Goal: Task Accomplishment & Management: Manage account settings

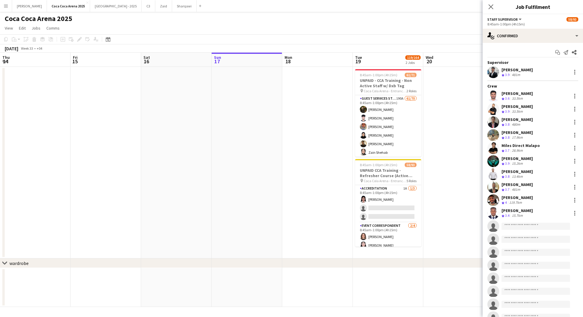
scroll to position [0, 141]
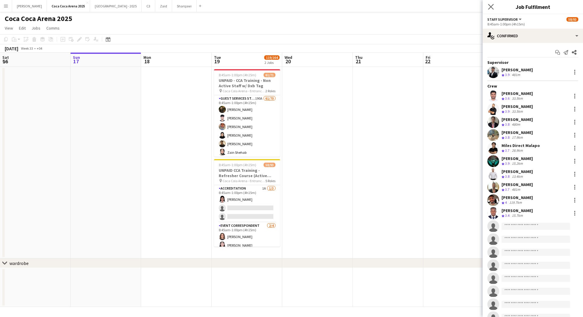
click at [490, 4] on app-icon "Close pop-in" at bounding box center [491, 7] width 9 height 9
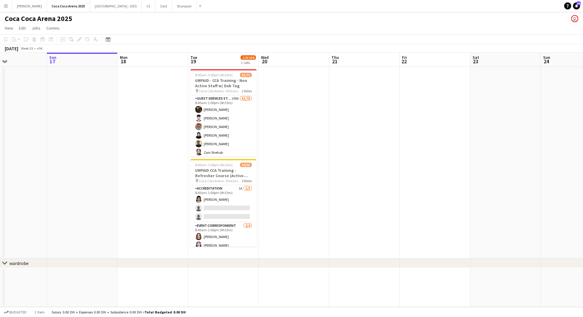
scroll to position [0, 152]
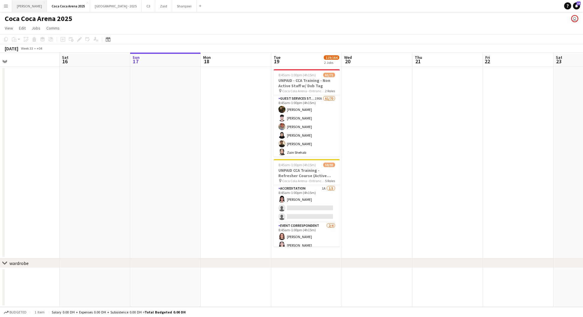
click at [18, 4] on button "[PERSON_NAME]" at bounding box center [29, 6] width 35 height 12
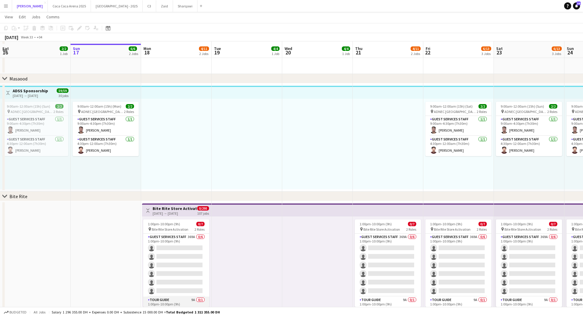
scroll to position [870, 0]
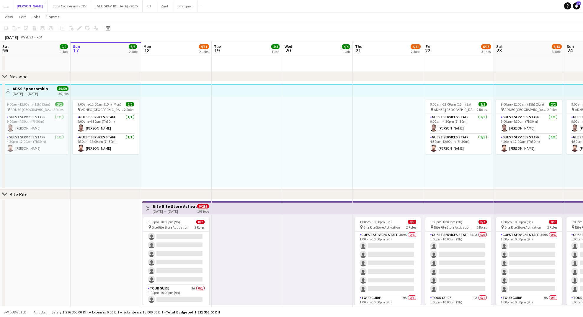
click at [174, 231] on div "Guest Services Staff 369A 0/6 1:00pm-10:00pm (9h) single-neutral-actions single…" at bounding box center [176, 268] width 66 height 74
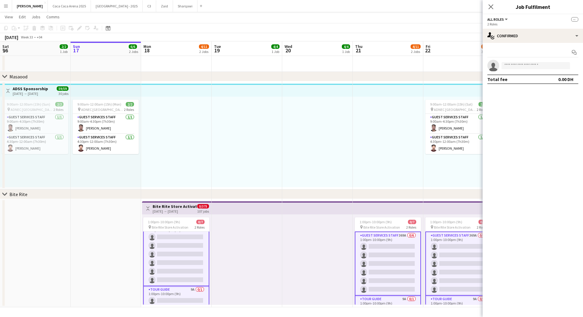
scroll to position [10, 0]
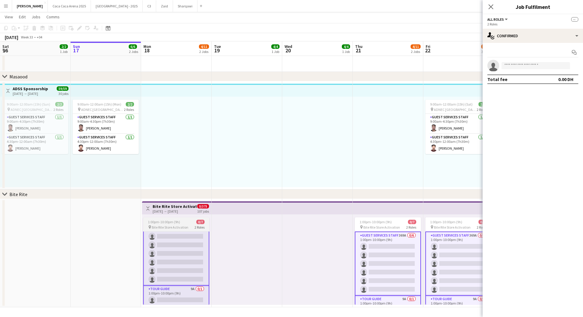
click at [169, 241] on app-card-role "Guest Services Staff 369A 0/6 1:00pm-10:00pm (9h) single-neutral-actions single…" at bounding box center [176, 253] width 66 height 64
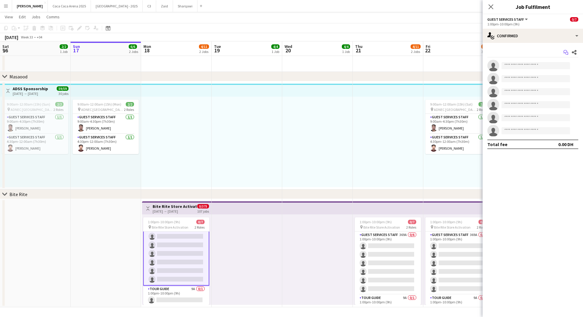
click at [565, 51] on icon "Start chat" at bounding box center [566, 52] width 5 height 5
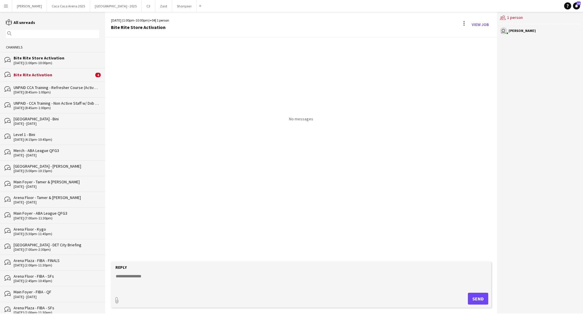
click at [62, 72] on div "Bite Rite Activation" at bounding box center [54, 74] width 80 height 5
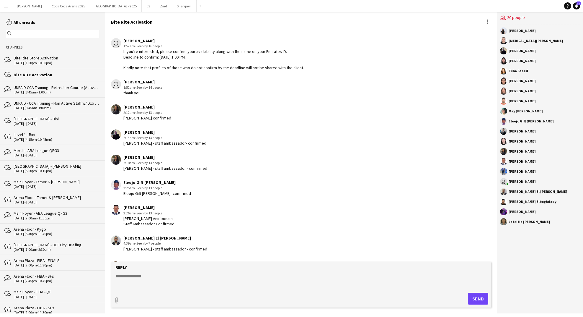
scroll to position [708, 0]
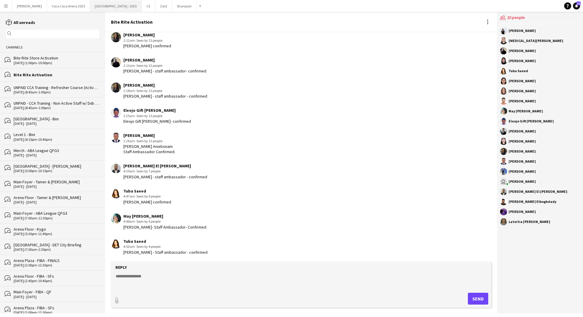
click at [90, 6] on button "[GEOGRAPHIC_DATA] - 2025 Close" at bounding box center [116, 6] width 52 height 12
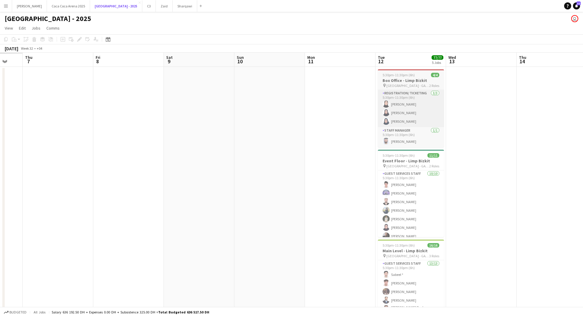
scroll to position [0, 162]
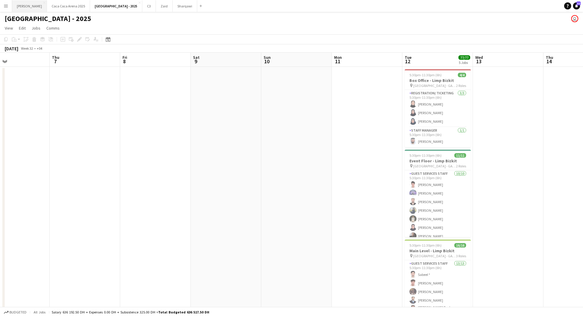
click at [18, 4] on button "[PERSON_NAME]" at bounding box center [29, 6] width 35 height 12
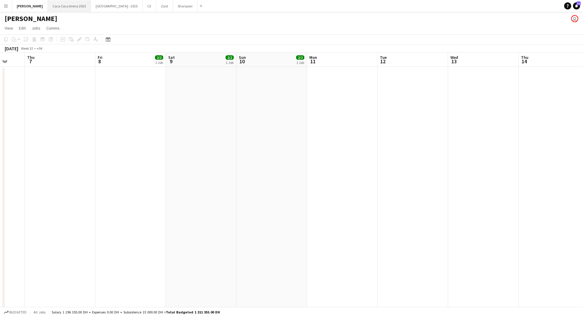
click at [56, 8] on button "[GEOGRAPHIC_DATA] 2025 Close" at bounding box center [69, 6] width 43 height 12
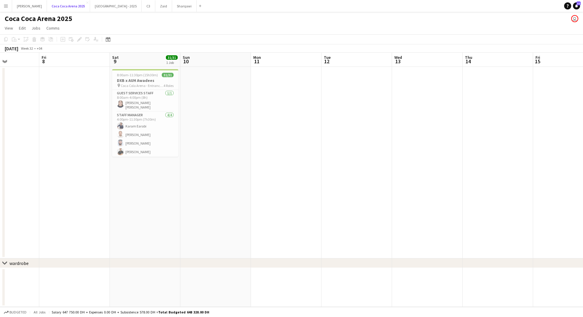
scroll to position [0, 152]
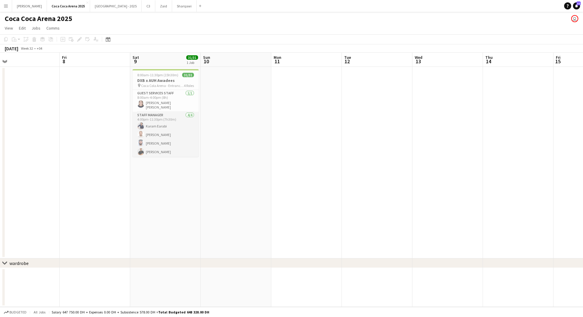
click at [185, 136] on app-card-role "Staff Manager [DATE] 4:00pm-11:30pm (7h30m) [PERSON_NAME] Earabi [PERSON_NAME] …" at bounding box center [166, 135] width 66 height 46
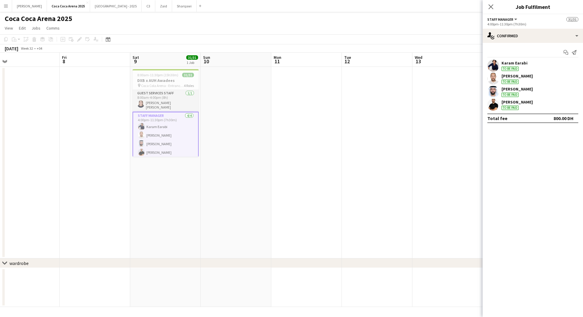
click at [176, 98] on app-card-role "Guest Services Staff [DATE] 8:00am-4:00pm (8h) [PERSON_NAME] [PERSON_NAME]" at bounding box center [166, 101] width 66 height 22
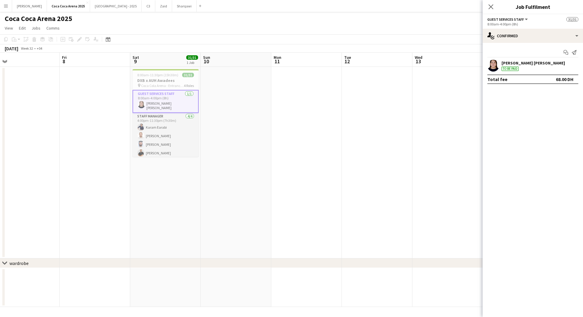
click at [169, 134] on app-card-role "Staff Manager [DATE] 4:00pm-11:30pm (7h30m) [PERSON_NAME] Earabi [PERSON_NAME] …" at bounding box center [166, 136] width 66 height 46
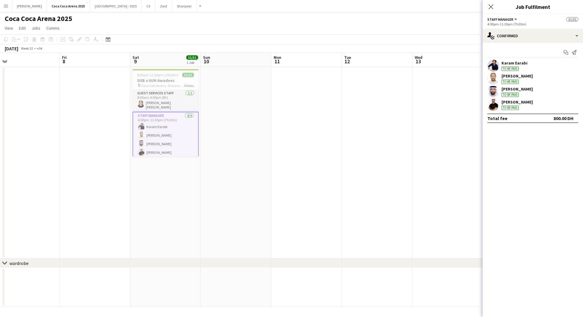
click at [168, 107] on app-card-role "Guest Services Staff [DATE] 8:00am-4:00pm (8h) [PERSON_NAME] [PERSON_NAME]" at bounding box center [166, 101] width 66 height 22
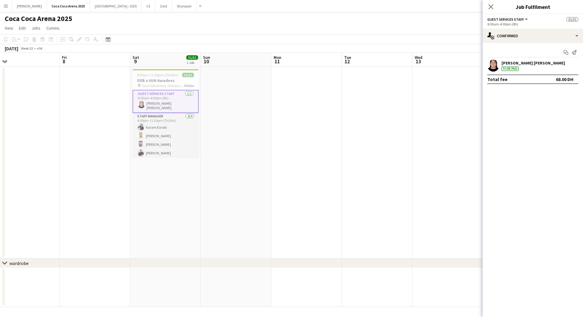
click at [167, 142] on app-card-role "Staff Manager [DATE] 4:00pm-11:30pm (7h30m) [PERSON_NAME] Earabi [PERSON_NAME] …" at bounding box center [166, 136] width 66 height 46
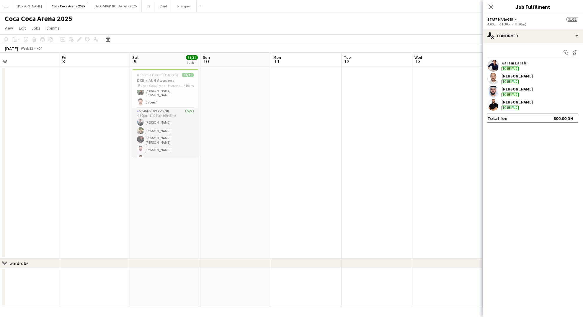
click at [169, 123] on app-card-role "Staff Supervisor [DATE] 4:30pm-11:15pm (6h45m) [PERSON_NAME] [PERSON_NAME] [PER…" at bounding box center [165, 136] width 66 height 56
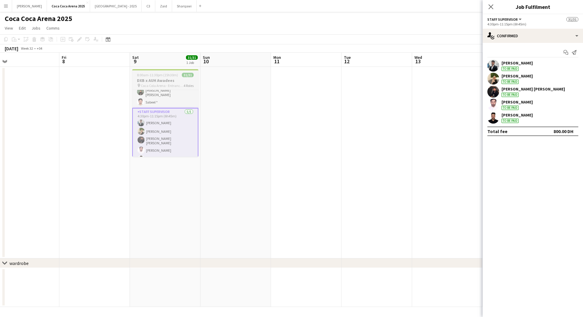
click at [165, 78] on h3 "DXB x AUH Awadees" at bounding box center [165, 80] width 66 height 5
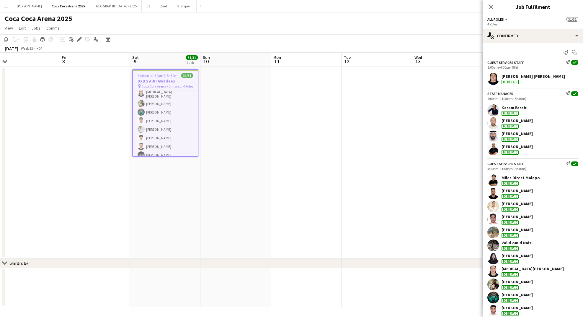
scroll to position [137, 0]
click at [161, 133] on app-card-role "Guest Services Staff 21/21 4:30pm-11:00pm (6h30m) Miles Direct Malapo [PERSON_N…" at bounding box center [165, 118] width 65 height 195
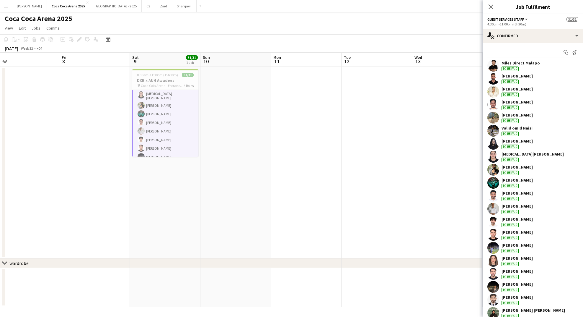
scroll to position [31, 0]
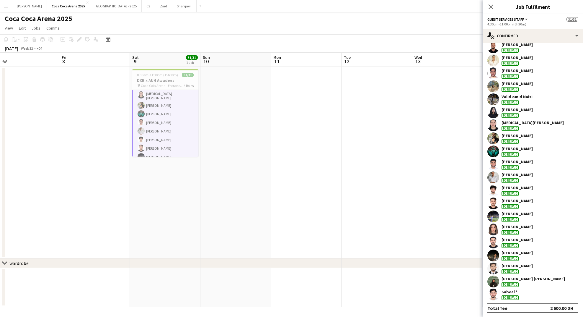
click at [527, 265] on div "[PERSON_NAME]" at bounding box center [517, 265] width 31 height 5
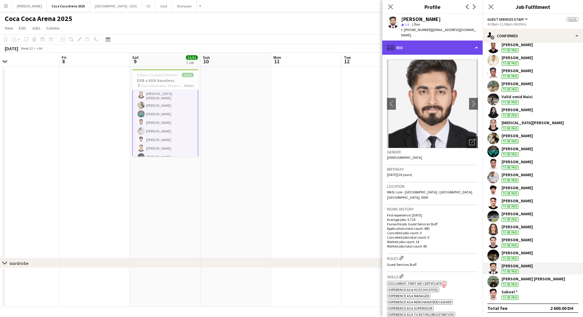
click at [419, 40] on div "profile Bio" at bounding box center [432, 47] width 100 height 14
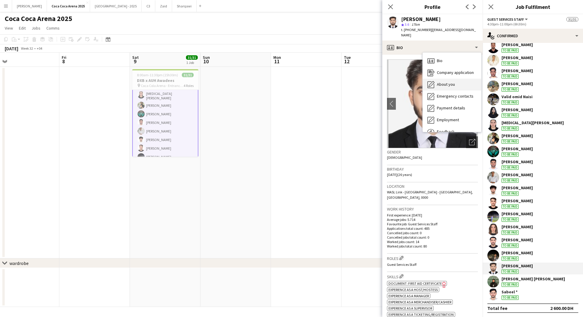
click at [441, 81] on span "About you" at bounding box center [446, 83] width 18 height 5
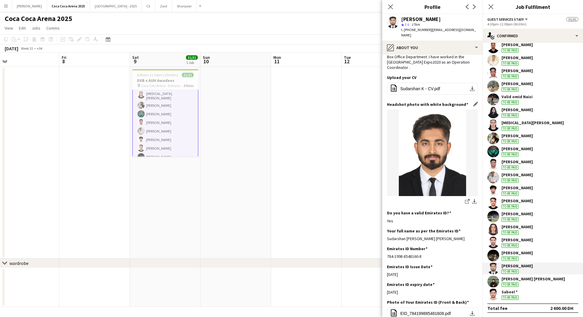
scroll to position [72, 0]
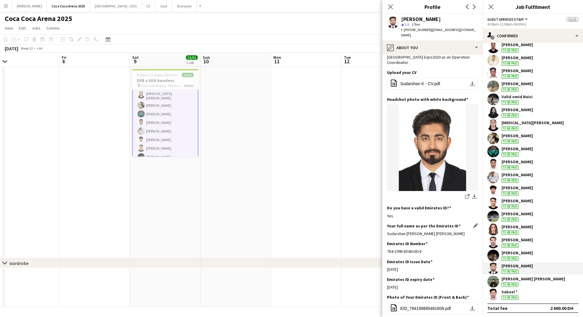
drag, startPoint x: 387, startPoint y: 217, endPoint x: 472, endPoint y: 217, distance: 84.7
click at [472, 231] on div "Sudarshan [PERSON_NAME] [PERSON_NAME]" at bounding box center [432, 233] width 91 height 5
copy div "Sudarshan [PERSON_NAME] [PERSON_NAME]"
click at [519, 122] on div "[MEDICAL_DATA][PERSON_NAME]" at bounding box center [533, 122] width 62 height 5
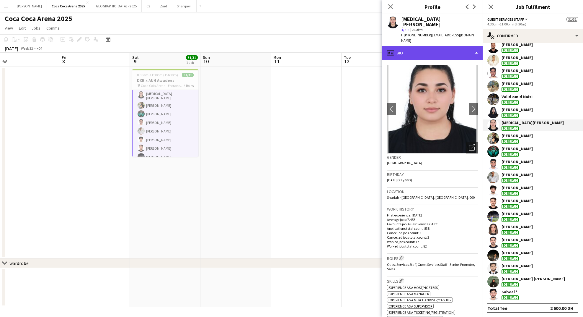
click at [420, 46] on div "profile Bio" at bounding box center [432, 53] width 100 height 14
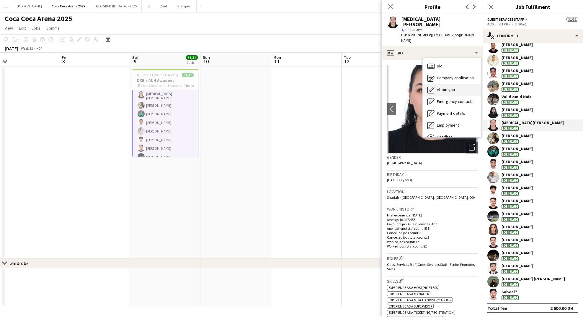
click at [433, 86] on icon "About you" at bounding box center [431, 89] width 7 height 7
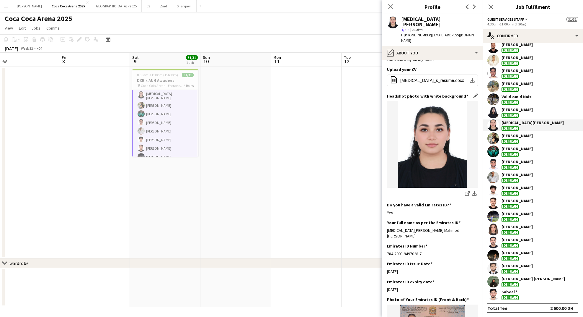
scroll to position [45, 0]
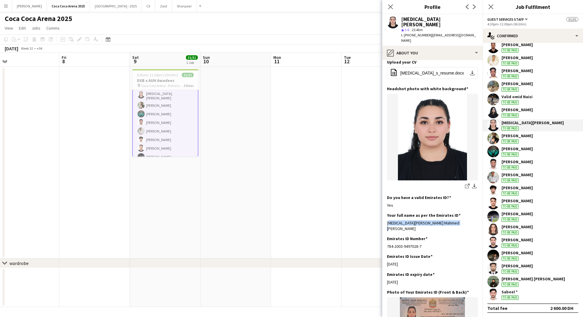
drag, startPoint x: 463, startPoint y: 212, endPoint x: 387, endPoint y: 211, distance: 76.2
click at [387, 211] on app-section-data-types "Bio Edit this field I am a very active and ambitious person I am looking forwar…" at bounding box center [432, 188] width 100 height 257
copy div "[MEDICAL_DATA][PERSON_NAME] Mahmed [PERSON_NAME]"
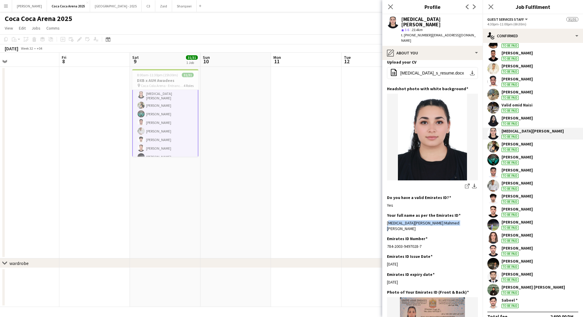
scroll to position [31, 0]
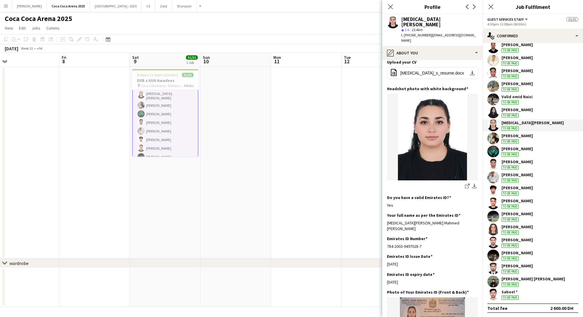
click at [506, 149] on div "[PERSON_NAME]" at bounding box center [517, 148] width 31 height 5
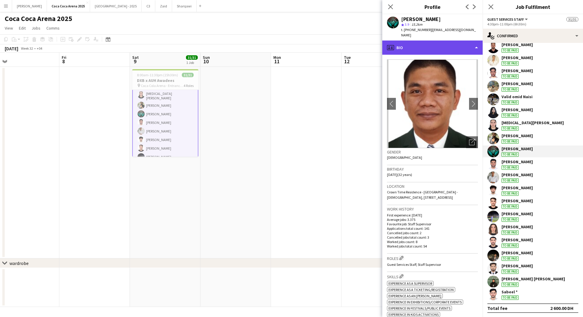
click at [448, 48] on div "profile Bio" at bounding box center [432, 47] width 100 height 14
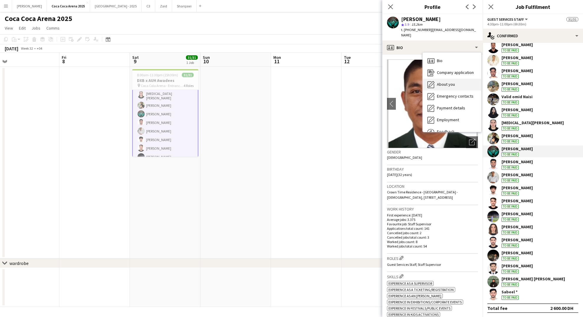
click at [452, 87] on span "About you" at bounding box center [446, 83] width 18 height 5
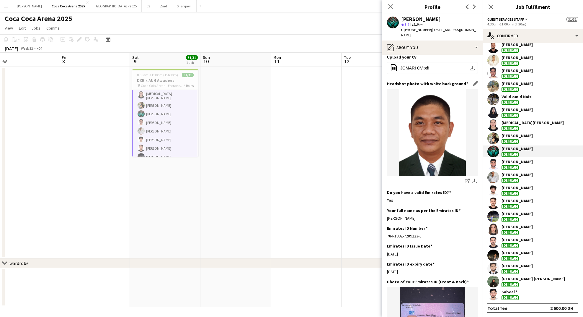
scroll to position [33, 0]
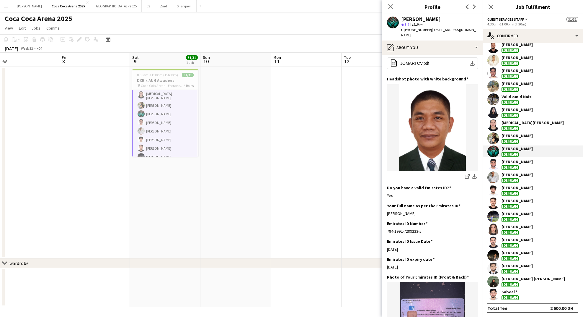
drag, startPoint x: 423, startPoint y: 212, endPoint x: 384, endPoint y: 211, distance: 39.3
click at [384, 211] on app-section-data-types "Bio Edit this field Hi am [PERSON_NAME] i really enjoying to do some customer s…" at bounding box center [432, 186] width 100 height 262
copy div "[PERSON_NAME]"
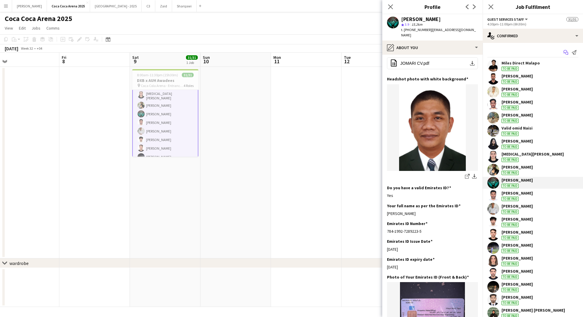
click at [567, 53] on icon "Start chat" at bounding box center [566, 52] width 5 height 5
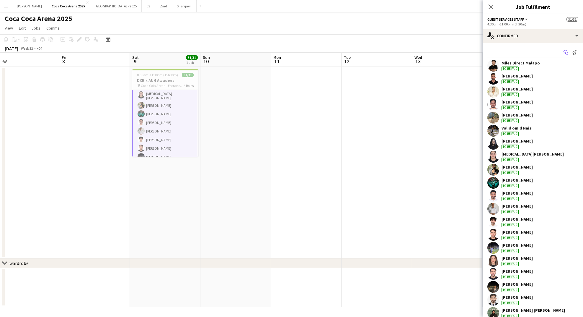
click at [566, 52] on icon "Start chat" at bounding box center [566, 52] width 5 height 5
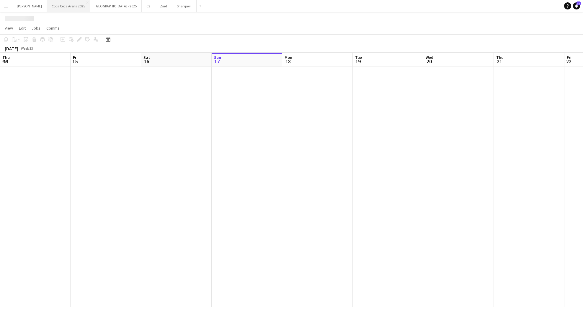
scroll to position [0, 141]
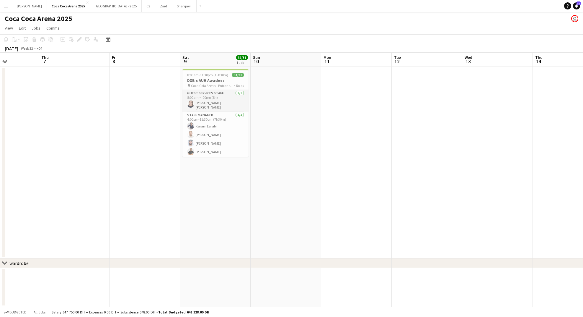
click at [190, 106] on app-user-avatar at bounding box center [190, 103] width 7 height 7
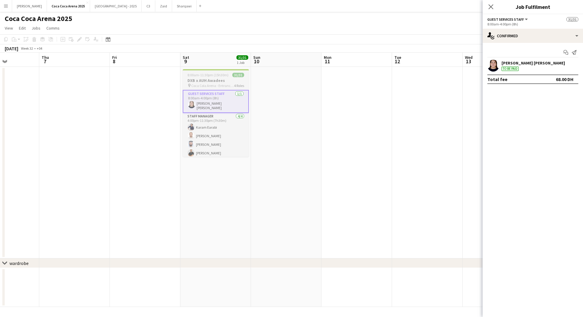
click at [198, 76] on span "8:00am-11:30pm (15h30m)" at bounding box center [207, 75] width 41 height 4
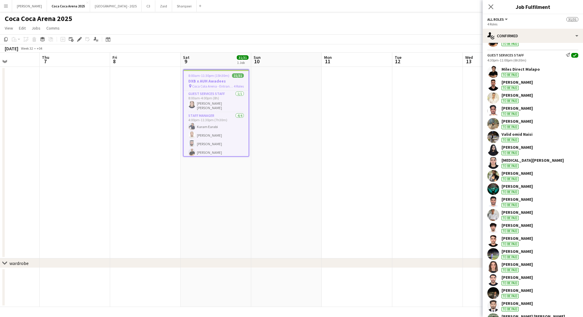
scroll to position [150, 0]
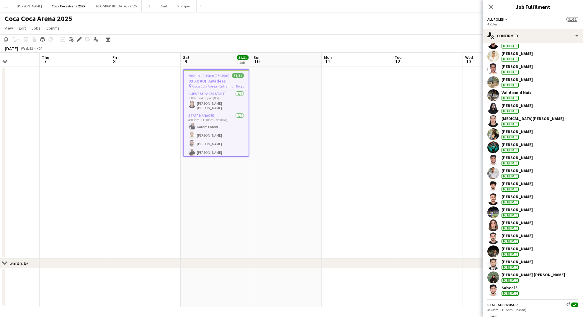
click at [513, 80] on div "[PERSON_NAME]" at bounding box center [517, 79] width 31 height 5
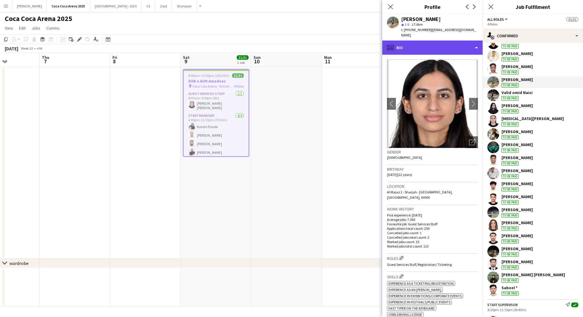
click at [448, 40] on div "profile Bio" at bounding box center [432, 47] width 100 height 14
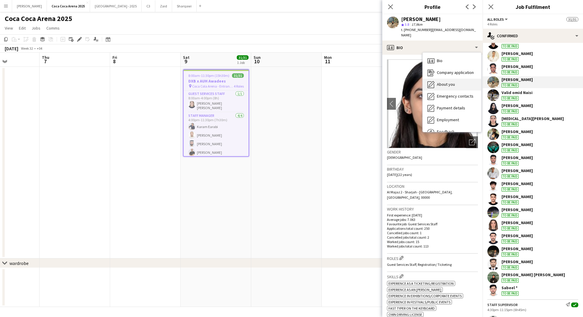
click at [451, 81] on span "About you" at bounding box center [446, 83] width 18 height 5
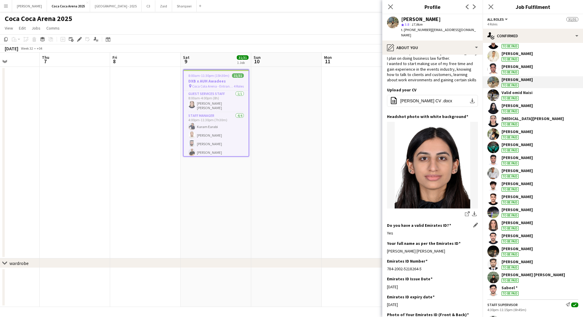
scroll to position [55, 0]
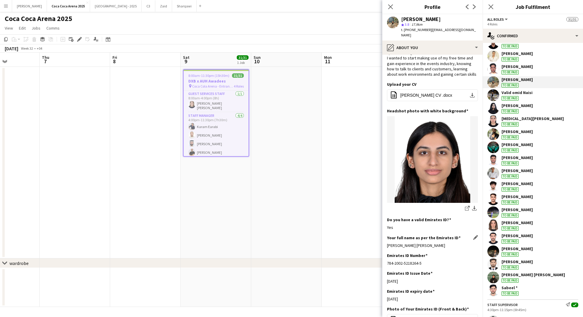
drag, startPoint x: 448, startPoint y: 229, endPoint x: 388, endPoint y: 231, distance: 60.3
click at [388, 242] on div "[PERSON_NAME] [PERSON_NAME]" at bounding box center [432, 244] width 91 height 5
copy div "[PERSON_NAME] [PERSON_NAME]"
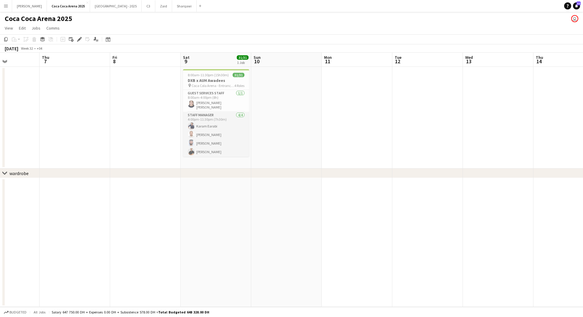
click at [234, 113] on app-card-role "Staff Manager [DATE] 4:00pm-11:30pm (7h30m) [PERSON_NAME] Earabi [PERSON_NAME] …" at bounding box center [216, 135] width 66 height 46
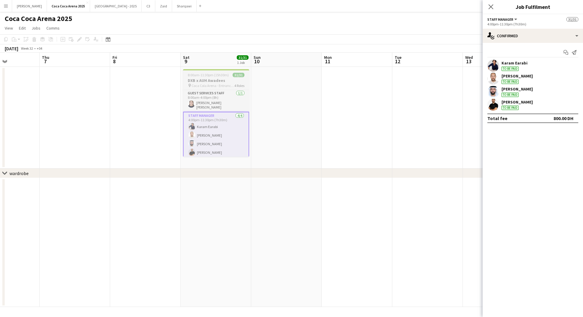
click at [226, 77] on span "8:00am-11:30pm (15h30m)" at bounding box center [208, 75] width 41 height 4
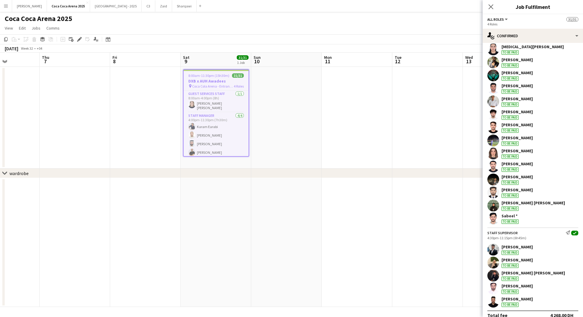
scroll to position [229, 0]
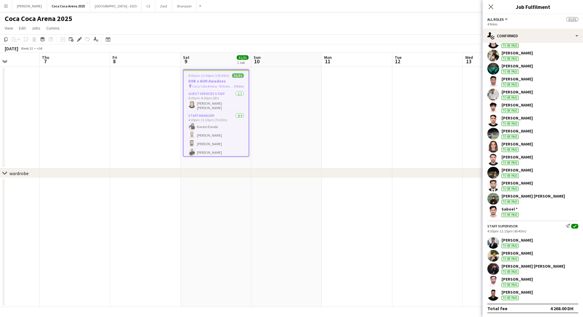
drag, startPoint x: 536, startPoint y: 277, endPoint x: 530, endPoint y: 277, distance: 6.5
click at [530, 277] on div "[PERSON_NAME] To be paid" at bounding box center [533, 281] width 100 height 12
click at [530, 277] on div "[PERSON_NAME]" at bounding box center [517, 278] width 31 height 5
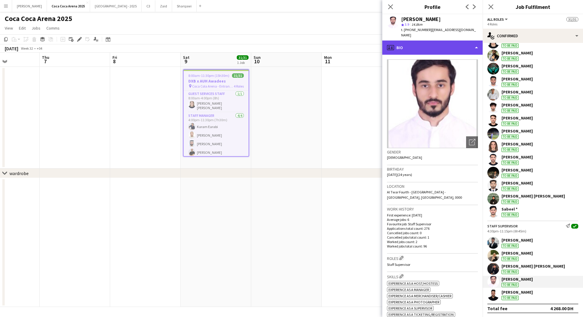
click at [421, 40] on div "profile Bio" at bounding box center [432, 47] width 100 height 14
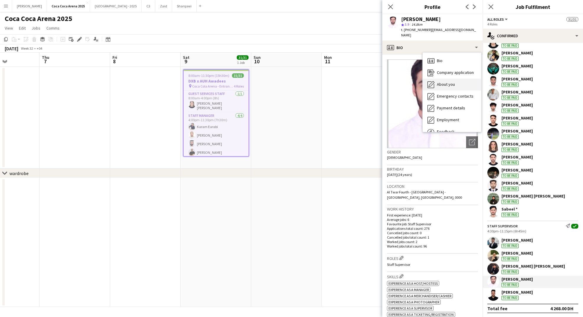
click at [435, 80] on div "About you About you" at bounding box center [452, 85] width 58 height 12
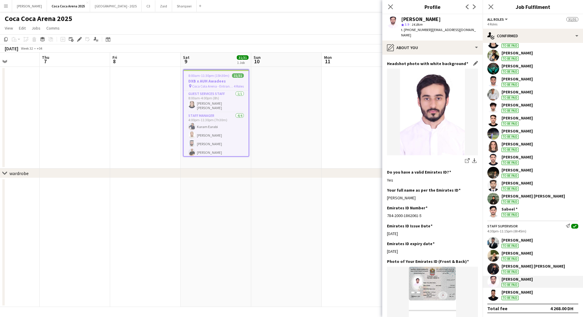
scroll to position [54, 0]
drag, startPoint x: 421, startPoint y: 193, endPoint x: 388, endPoint y: 190, distance: 33.2
click at [388, 195] on div "[PERSON_NAME]" at bounding box center [432, 197] width 91 height 5
copy div "[PERSON_NAME]"
click at [519, 268] on div "Hussain [PERSON_NAME] To be paid" at bounding box center [533, 268] width 63 height 11
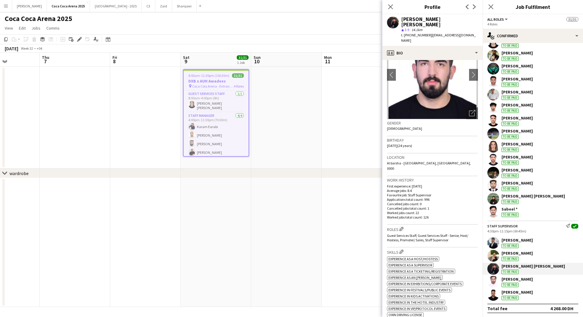
scroll to position [33, 0]
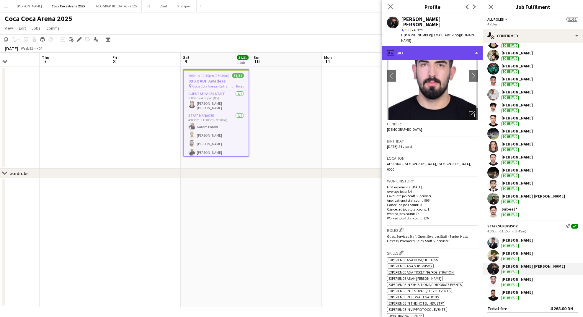
click at [413, 46] on div "profile Bio" at bounding box center [432, 53] width 100 height 14
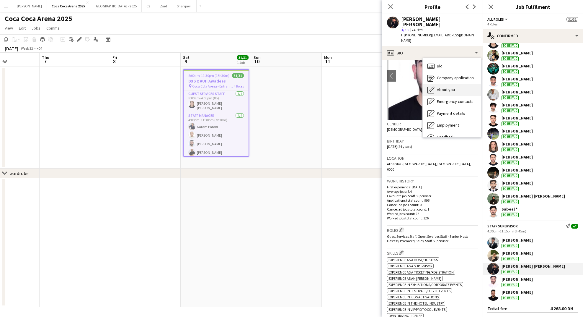
click at [440, 87] on span "About you" at bounding box center [446, 89] width 18 height 5
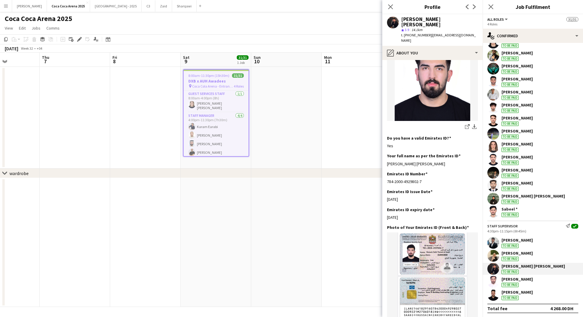
scroll to position [117, 0]
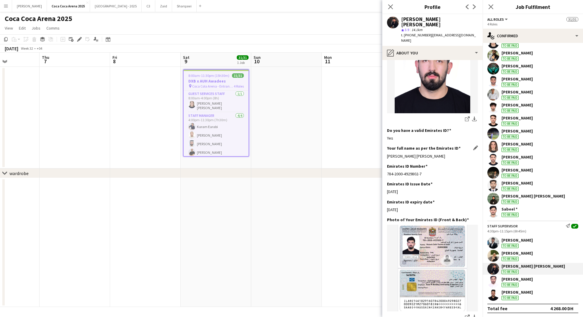
drag, startPoint x: 439, startPoint y: 139, endPoint x: 387, endPoint y: 139, distance: 52.0
click at [387, 153] on div "[PERSON_NAME] [PERSON_NAME]" at bounding box center [432, 155] width 91 height 5
copy div "[PERSON_NAME] [PERSON_NAME]"
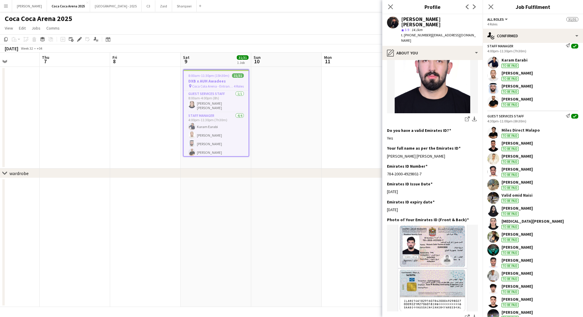
scroll to position [0, 0]
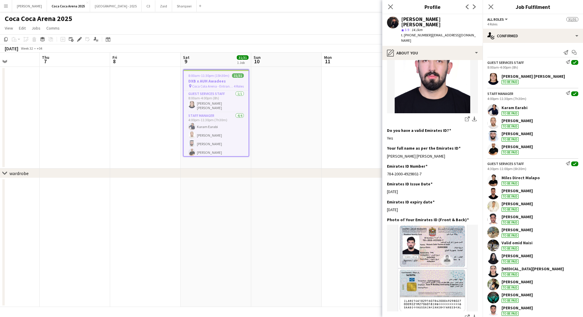
click at [511, 105] on div "Karam Earabi" at bounding box center [515, 107] width 26 height 5
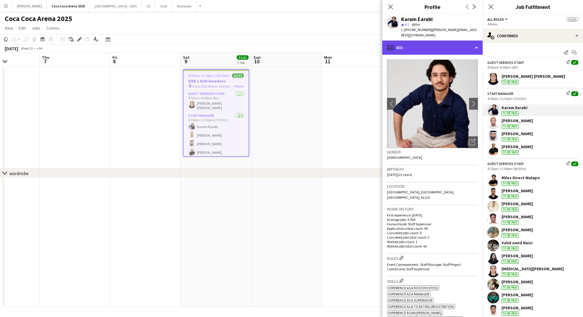
click at [426, 43] on div "profile Bio" at bounding box center [432, 47] width 100 height 14
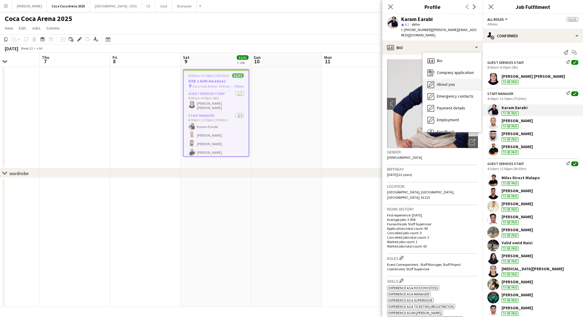
click at [437, 81] on span "About you" at bounding box center [446, 83] width 18 height 5
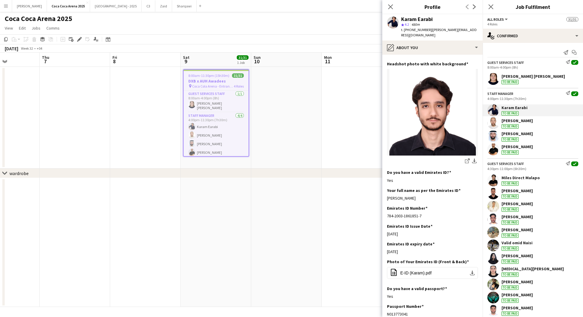
scroll to position [80, 0]
drag, startPoint x: 429, startPoint y: 193, endPoint x: 387, endPoint y: 193, distance: 42.5
click at [387, 193] on app-section-data-types "Bio Edit this field Confident young professional with a passion for learning an…" at bounding box center [432, 186] width 100 height 262
copy div "[PERSON_NAME]"
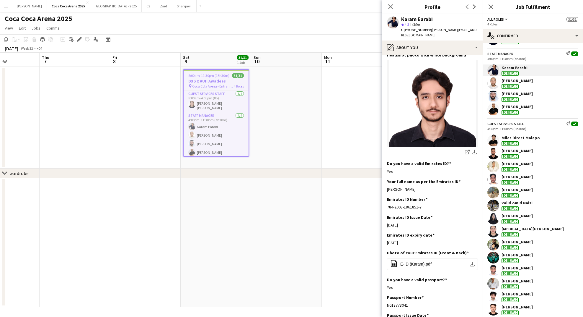
scroll to position [41, 0]
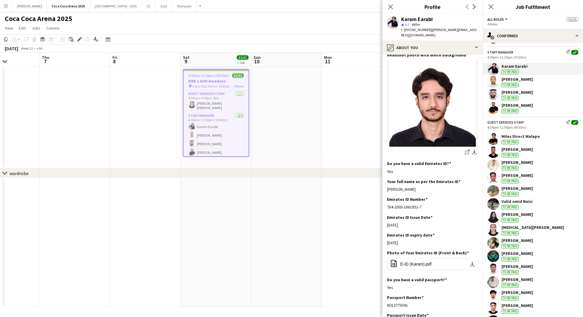
click at [515, 265] on div "[PERSON_NAME]" at bounding box center [517, 265] width 31 height 5
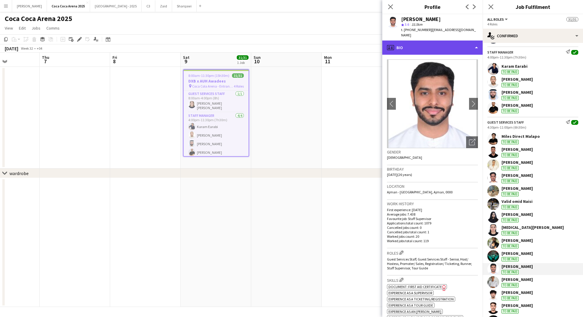
click at [412, 43] on div "profile Bio" at bounding box center [432, 47] width 100 height 14
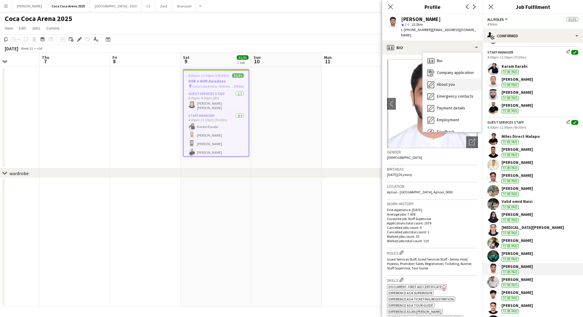
click at [437, 81] on span "About you" at bounding box center [446, 83] width 18 height 5
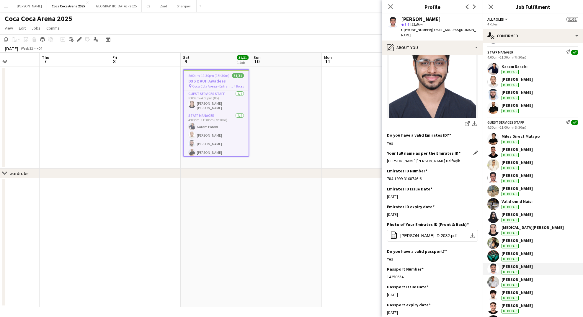
scroll to position [120, 0]
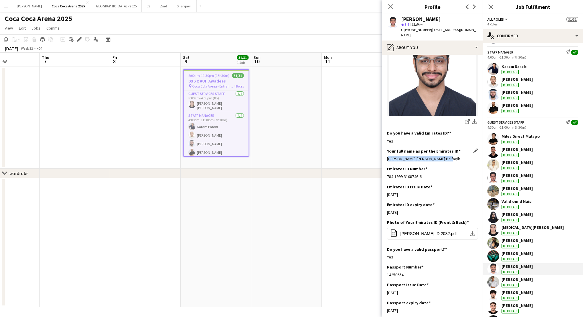
drag, startPoint x: 453, startPoint y: 153, endPoint x: 387, endPoint y: 151, distance: 65.6
click at [387, 156] on div "[PERSON_NAME] [PERSON_NAME] Balfaqih" at bounding box center [432, 158] width 91 height 5
copy div "[PERSON_NAME] [PERSON_NAME] Balfaqih"
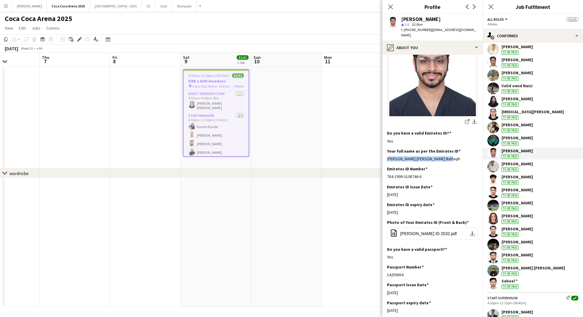
scroll to position [162, 0]
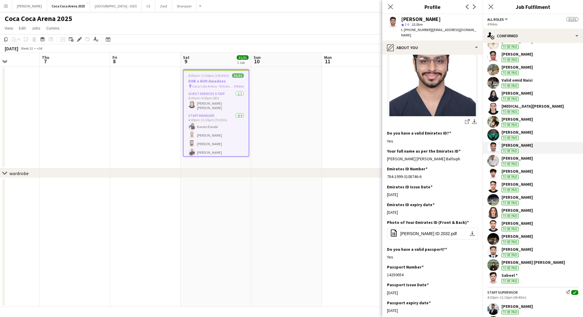
click at [508, 264] on div "[PERSON_NAME] [PERSON_NAME] To be paid" at bounding box center [533, 264] width 63 height 11
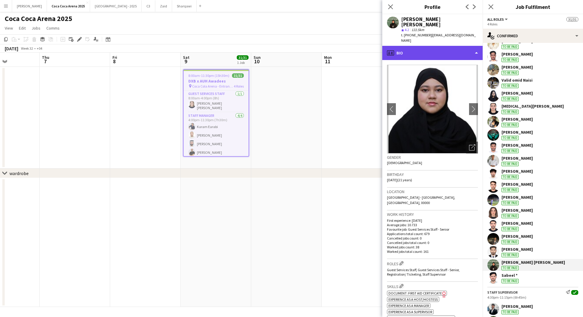
click at [429, 46] on div "profile Bio" at bounding box center [432, 53] width 100 height 14
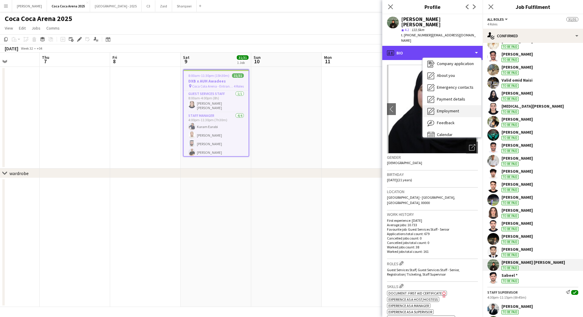
scroll to position [20, 0]
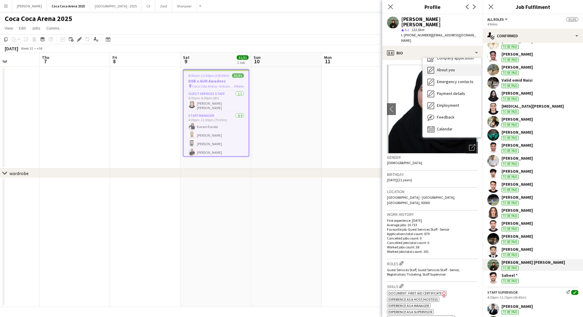
click at [444, 64] on div "About you About you" at bounding box center [452, 70] width 58 height 12
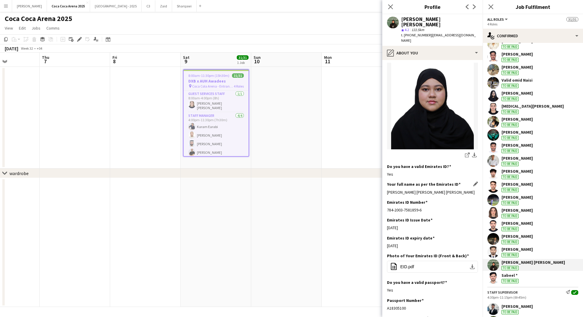
scroll to position [137, 0]
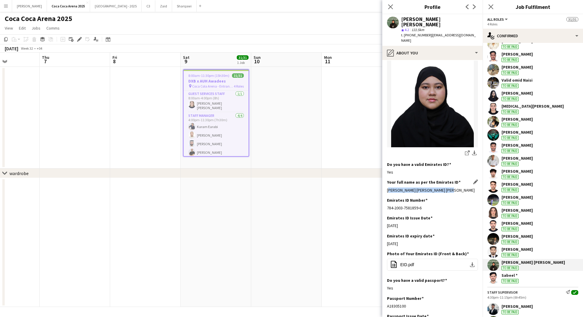
drag, startPoint x: 444, startPoint y: 178, endPoint x: 388, endPoint y: 178, distance: 56.4
click at [388, 187] on div "[PERSON_NAME] [PERSON_NAME] [PERSON_NAME]" at bounding box center [432, 189] width 91 height 5
copy div "[PERSON_NAME] [PERSON_NAME] [PERSON_NAME]"
click at [520, 93] on div "[PERSON_NAME]" at bounding box center [517, 92] width 31 height 5
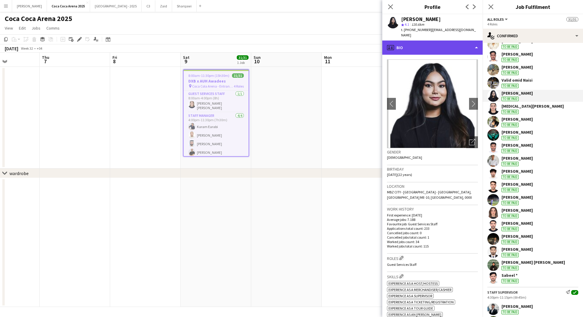
click at [429, 40] on div "profile Bio" at bounding box center [432, 47] width 100 height 14
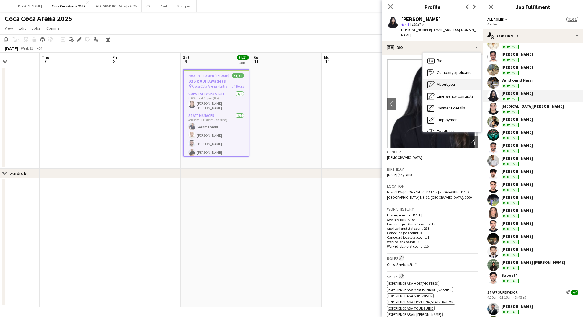
click at [443, 81] on span "About you" at bounding box center [446, 83] width 18 height 5
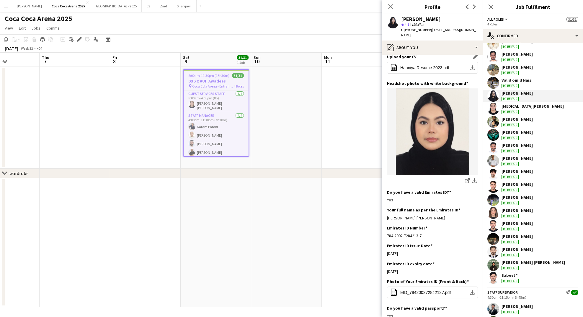
scroll to position [84, 0]
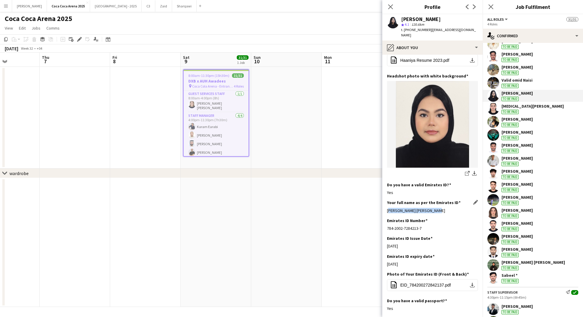
drag, startPoint x: 438, startPoint y: 198, endPoint x: 388, endPoint y: 200, distance: 49.9
click at [388, 208] on div "[PERSON_NAME] [PERSON_NAME]" at bounding box center [432, 210] width 91 height 5
copy div "[PERSON_NAME] [PERSON_NAME]"
click at [514, 275] on div "Sabeel *" at bounding box center [510, 274] width 17 height 5
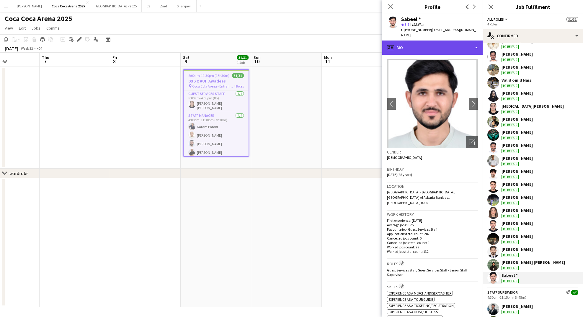
click at [423, 43] on div "profile Bio" at bounding box center [432, 47] width 100 height 14
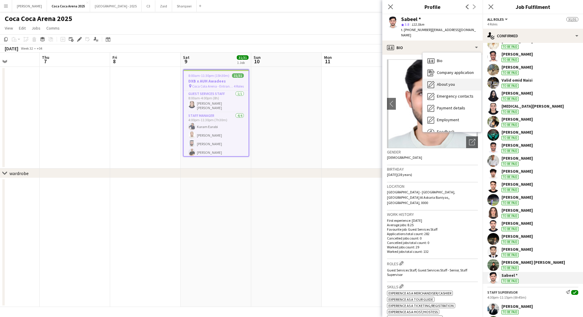
click at [436, 79] on div "About you About you" at bounding box center [452, 85] width 58 height 12
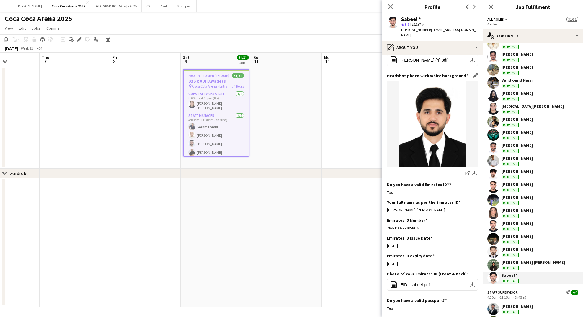
scroll to position [82, 0]
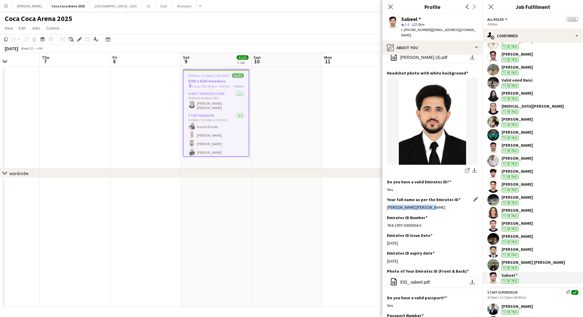
drag, startPoint x: 429, startPoint y: 200, endPoint x: 388, endPoint y: 200, distance: 41.3
click at [388, 204] on div "[PERSON_NAME] [PERSON_NAME]" at bounding box center [432, 206] width 91 height 5
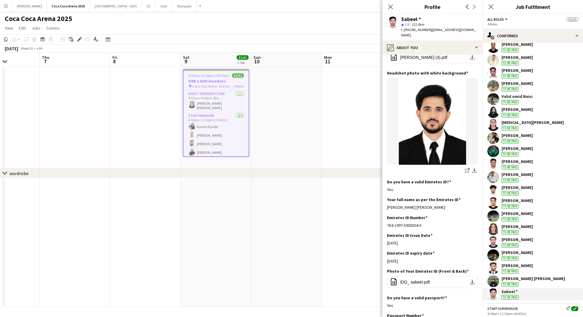
click at [513, 73] on div "[PERSON_NAME] To be paid" at bounding box center [517, 73] width 31 height 11
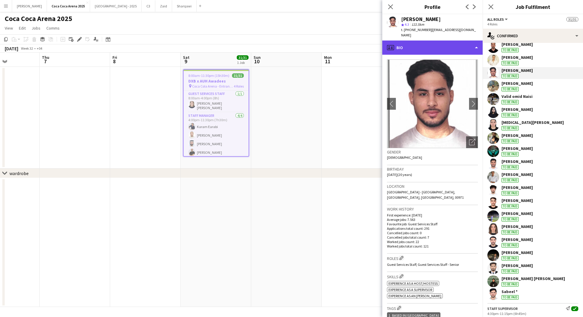
click at [444, 43] on div "profile Bio" at bounding box center [432, 47] width 100 height 14
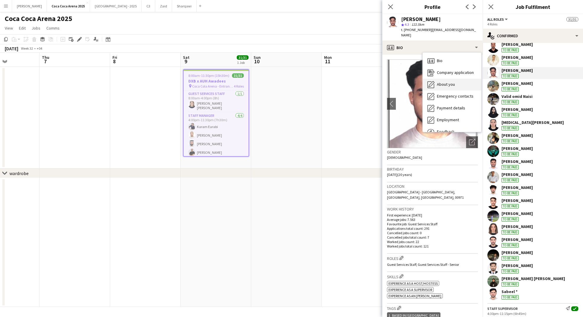
click at [446, 81] on span "About you" at bounding box center [446, 83] width 18 height 5
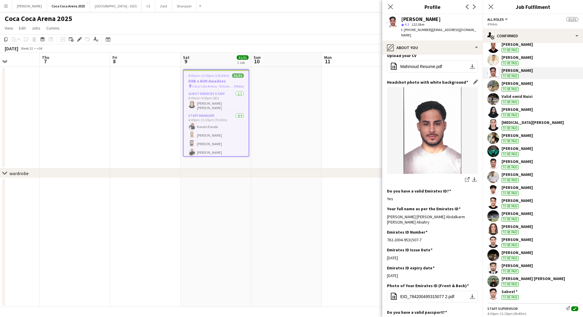
scroll to position [59, 0]
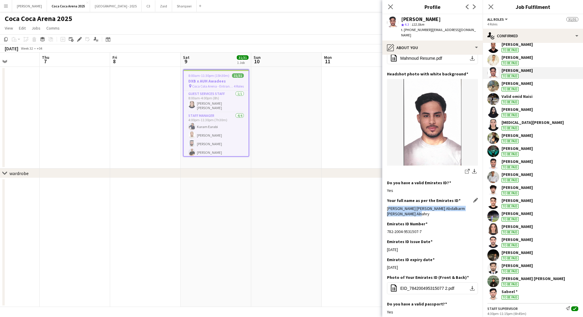
drag, startPoint x: 421, startPoint y: 208, endPoint x: 387, endPoint y: 205, distance: 34.4
click at [387, 206] on div "[PERSON_NAME] [PERSON_NAME] Abdalkarm [PERSON_NAME] Alnahry" at bounding box center [432, 211] width 91 height 11
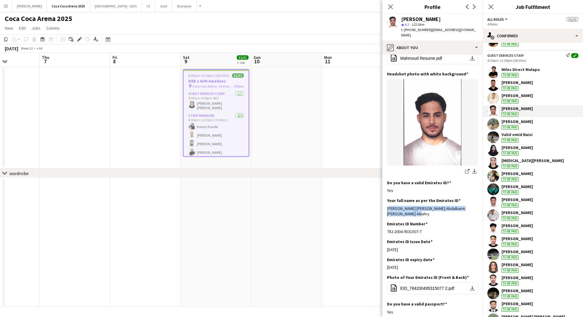
scroll to position [105, 0]
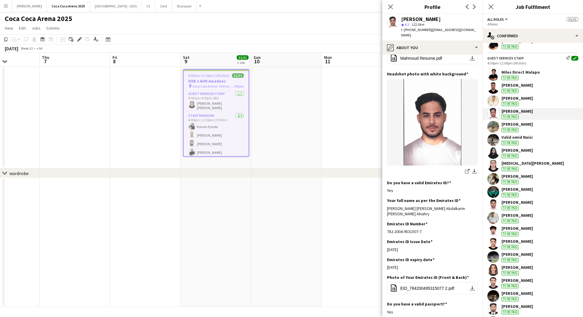
click at [508, 135] on div "Valid omid Naisi" at bounding box center [517, 136] width 31 height 5
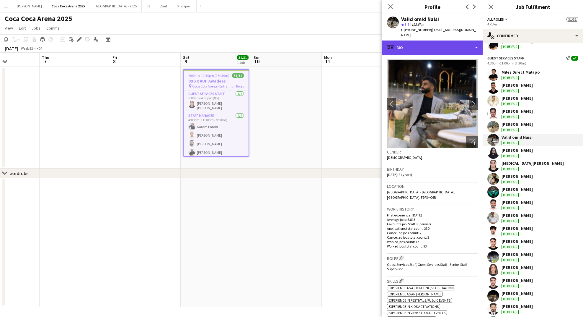
click at [438, 43] on div "profile Bio" at bounding box center [432, 47] width 100 height 14
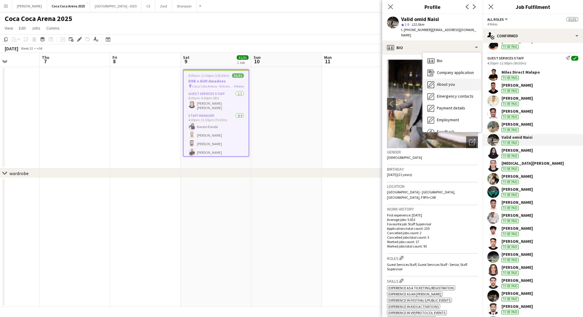
click at [446, 81] on span "About you" at bounding box center [446, 83] width 18 height 5
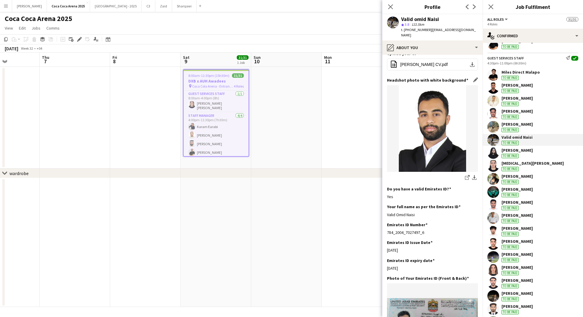
scroll to position [63, 0]
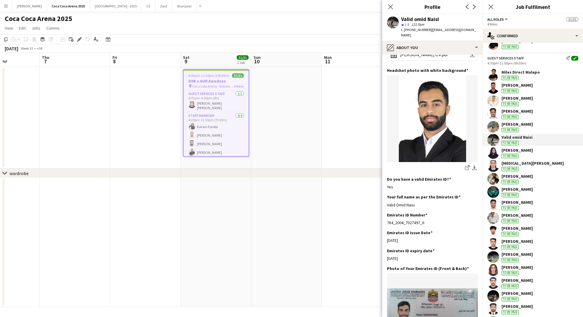
drag, startPoint x: 415, startPoint y: 193, endPoint x: 387, endPoint y: 192, distance: 28.9
click at [387, 192] on app-section-data-types "Bio Edit this field Hi.i have 2 year's experience and I worked in [GEOGRAPHIC_D…" at bounding box center [432, 186] width 100 height 262
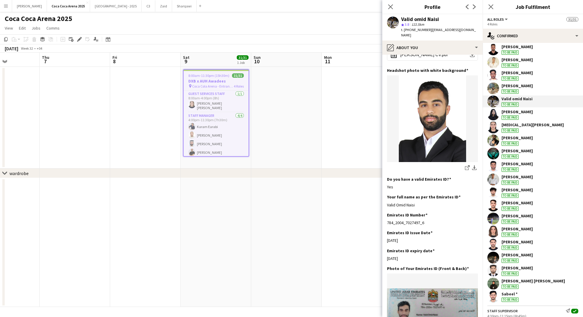
scroll to position [149, 0]
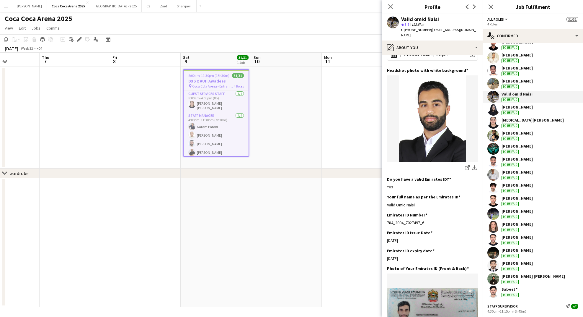
click at [518, 210] on div "[PERSON_NAME]" at bounding box center [517, 210] width 31 height 5
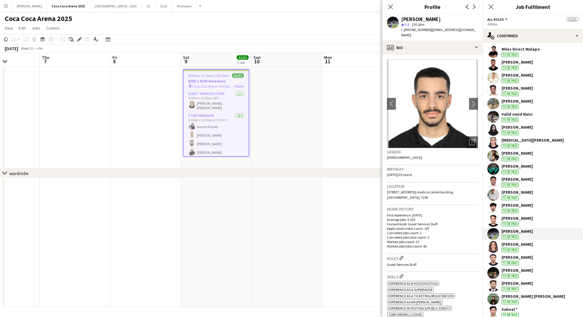
scroll to position [125, 0]
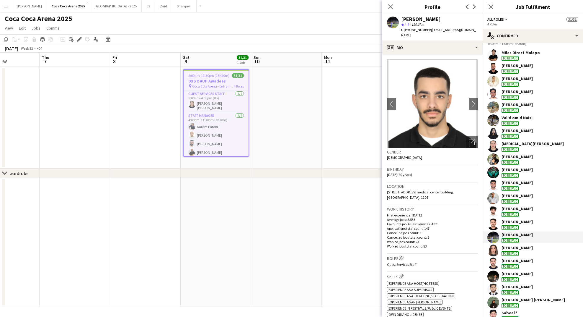
click at [513, 65] on div "[PERSON_NAME]" at bounding box center [517, 65] width 31 height 5
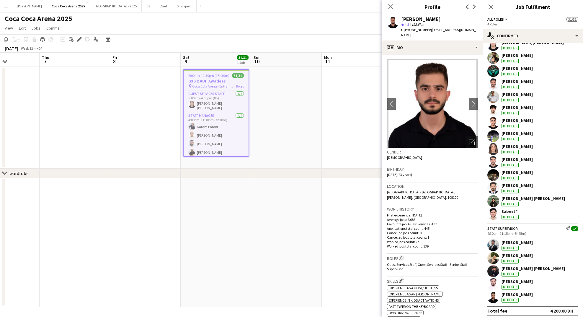
scroll to position [229, 0]
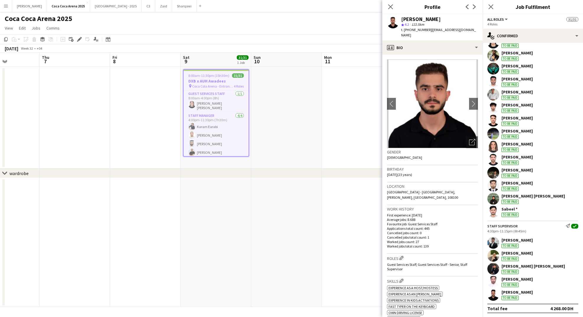
click at [510, 292] on div "[PERSON_NAME]" at bounding box center [517, 291] width 31 height 5
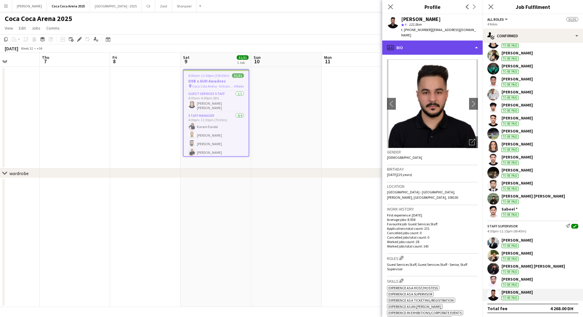
click at [417, 40] on div "profile Bio" at bounding box center [432, 47] width 100 height 14
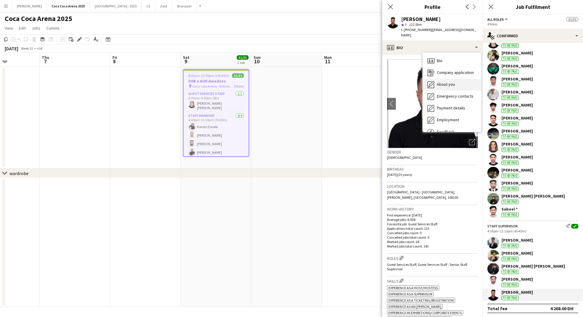
click at [444, 81] on span "About you" at bounding box center [446, 83] width 18 height 5
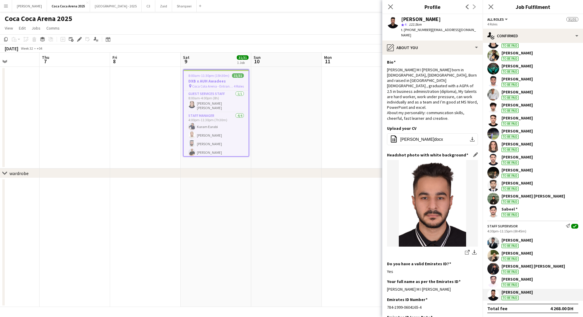
scroll to position [64, 0]
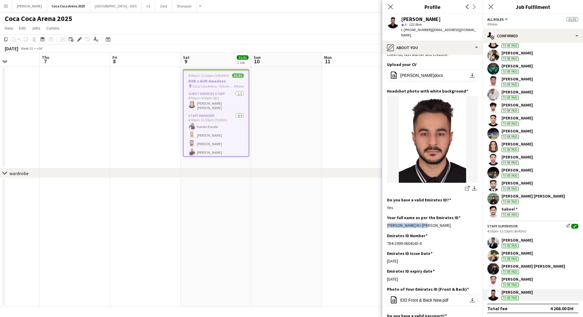
drag, startPoint x: 425, startPoint y: 214, endPoint x: 387, endPoint y: 214, distance: 38.1
click at [387, 214] on app-section-data-types "Bio Edit this field [PERSON_NAME] M I [PERSON_NAME] born in [DEMOGRAPHIC_DATA],…" at bounding box center [432, 186] width 100 height 262
click at [516, 252] on div "[PERSON_NAME]" at bounding box center [517, 252] width 31 height 5
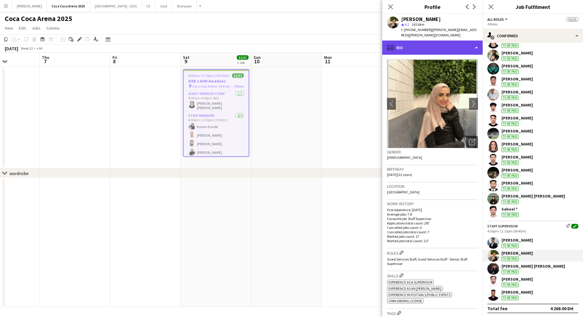
click at [455, 41] on div "profile Bio" at bounding box center [432, 47] width 100 height 14
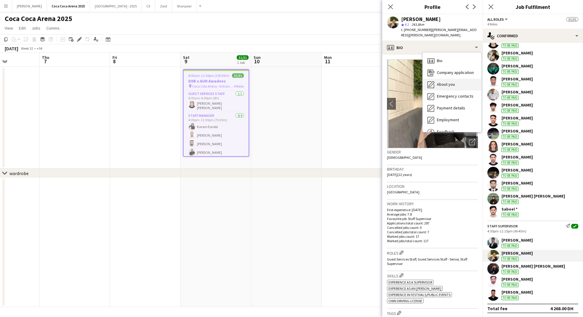
click at [451, 81] on span "About you" at bounding box center [446, 83] width 18 height 5
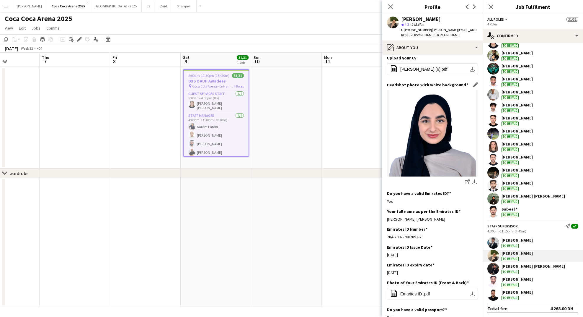
scroll to position [58, 0]
drag, startPoint x: 432, startPoint y: 214, endPoint x: 387, endPoint y: 214, distance: 44.9
click at [387, 217] on div "[PERSON_NAME] [PERSON_NAME]" at bounding box center [432, 219] width 91 height 5
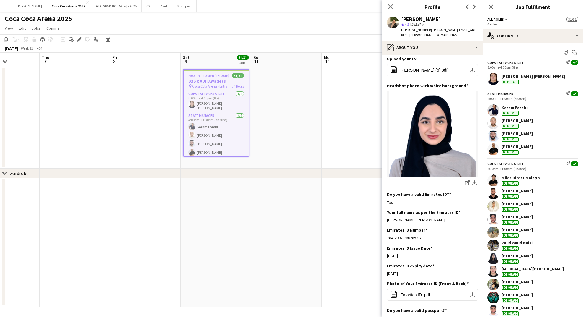
click at [516, 146] on div "[PERSON_NAME]" at bounding box center [517, 146] width 31 height 5
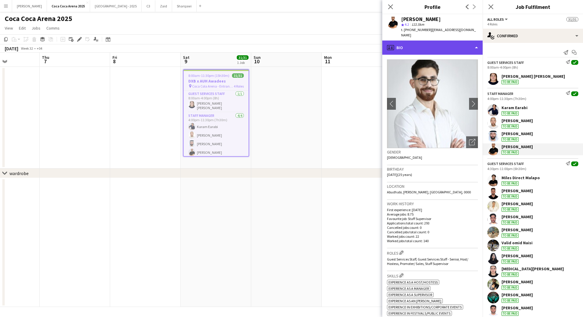
click at [449, 42] on div "profile Bio" at bounding box center [432, 47] width 100 height 14
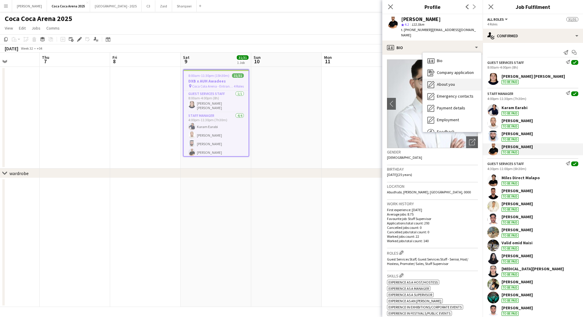
click at [446, 81] on span "About you" at bounding box center [446, 83] width 18 height 5
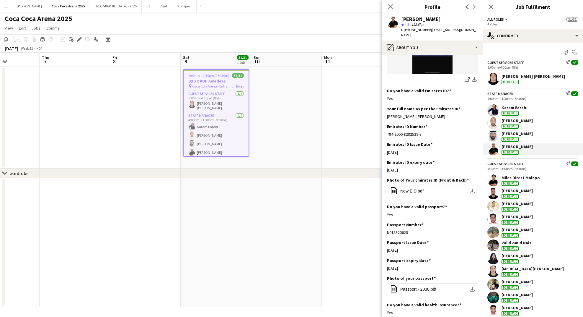
scroll to position [158, 0]
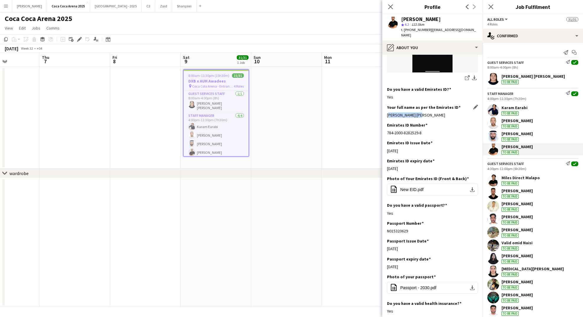
drag, startPoint x: 420, startPoint y: 104, endPoint x: 388, endPoint y: 103, distance: 31.9
click at [388, 112] on div "[PERSON_NAME] [PERSON_NAME]" at bounding box center [432, 114] width 91 height 5
